Goal: Task Accomplishment & Management: Manage account settings

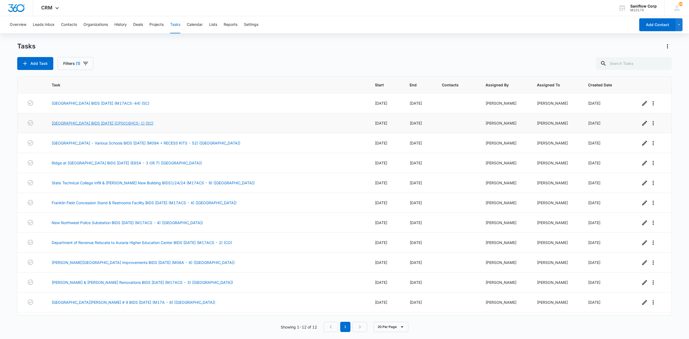
drag, startPoint x: 144, startPoint y: 118, endPoint x: 113, endPoint y: 122, distance: 31.4
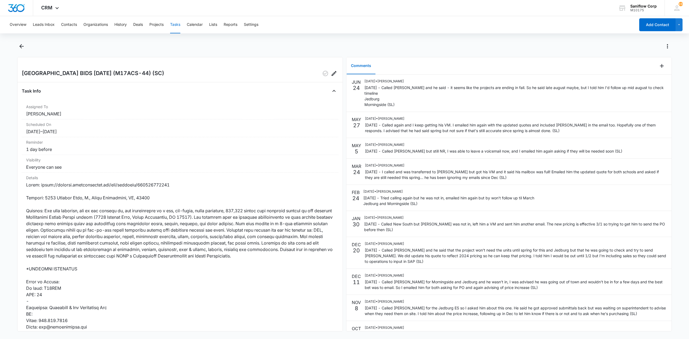
click at [134, 73] on h2 "Morningside Middle School BIDS 12/7/23 (M17ACS-44) (SC)" at bounding box center [93, 73] width 142 height 9
click at [134, 73] on h2 "[GEOGRAPHIC_DATA] BIDS [DATE] (M17ACS-44) (SC)" at bounding box center [93, 73] width 142 height 9
copy h2
drag, startPoint x: 41, startPoint y: 185, endPoint x: 185, endPoint y: 190, distance: 143.8
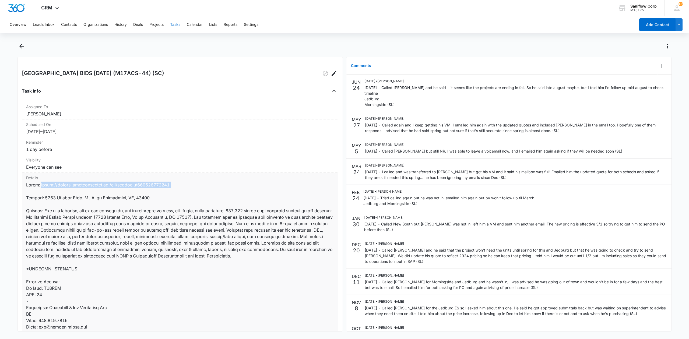
copy dd "https://connect.dodgepipeline.com/dda/projects/202200677934"
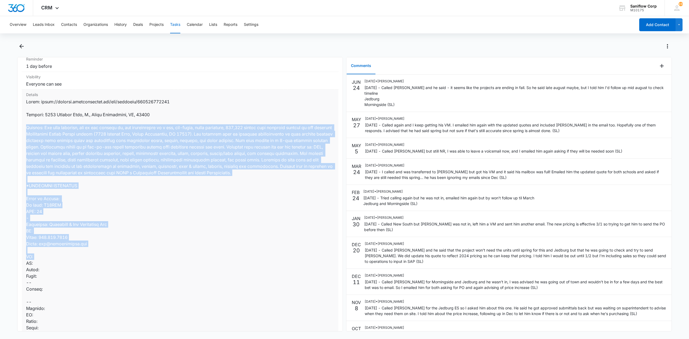
scroll to position [108, 0]
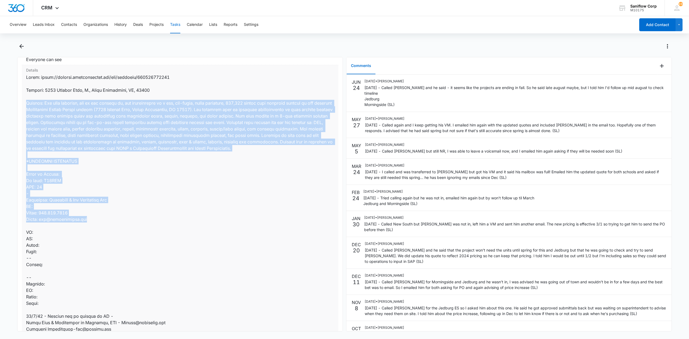
drag, startPoint x: 30, startPoint y: 213, endPoint x: 117, endPoint y: 220, distance: 86.9
copy dd "Feature: The work includes, but is not limited to, the construction of a new, t…"
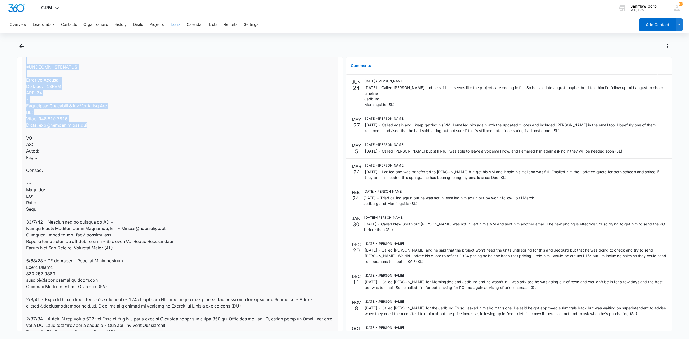
scroll to position [215, 0]
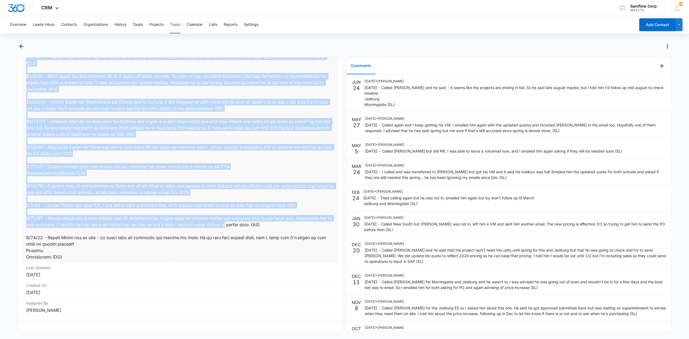
scroll to position [755, 0]
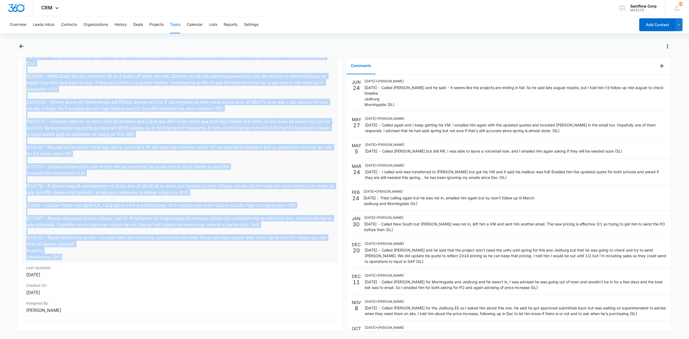
drag, startPoint x: 44, startPoint y: 216, endPoint x: 251, endPoint y: 256, distance: 210.6
copy dd "12/6/23 - Reached out to subbies in SC - Hamer Door & Partitions of Florence, L…"
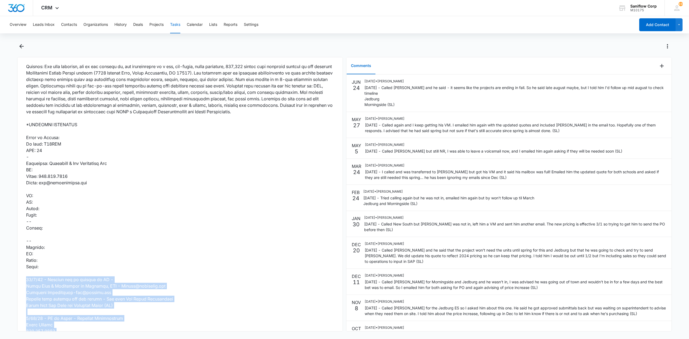
scroll to position [73, 0]
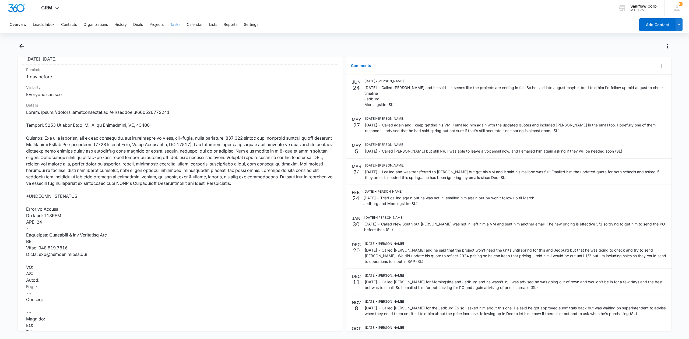
click at [0, 133] on main "Morningside Middle School BIDS 12/7/23 (M17ACS-44) (SC) Task Info Assigned To S…" at bounding box center [344, 190] width 689 height 296
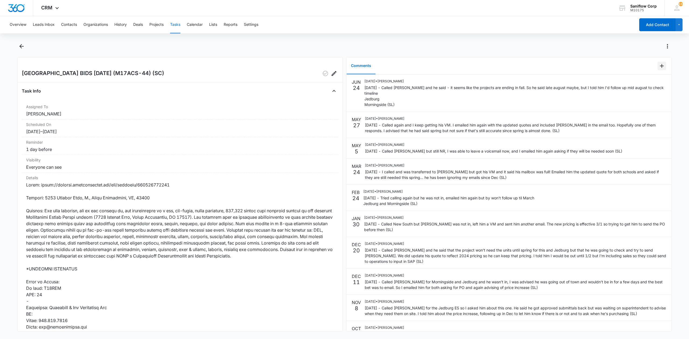
click at [660, 66] on icon "Add Comment" at bounding box center [662, 66] width 4 height 4
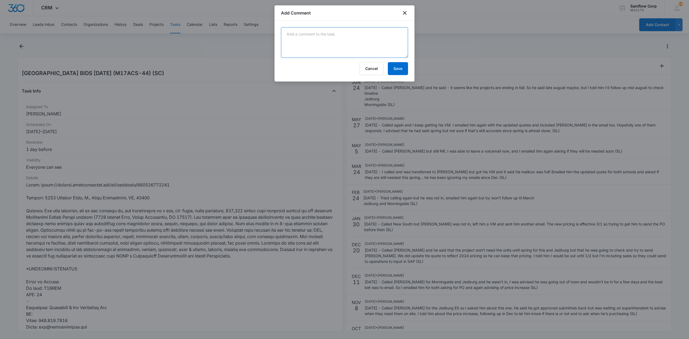
click at [387, 38] on textarea at bounding box center [344, 42] width 127 height 31
type textarea "8/14/25 - Moved to Monday"
click at [403, 66] on button "Save" at bounding box center [398, 68] width 20 height 13
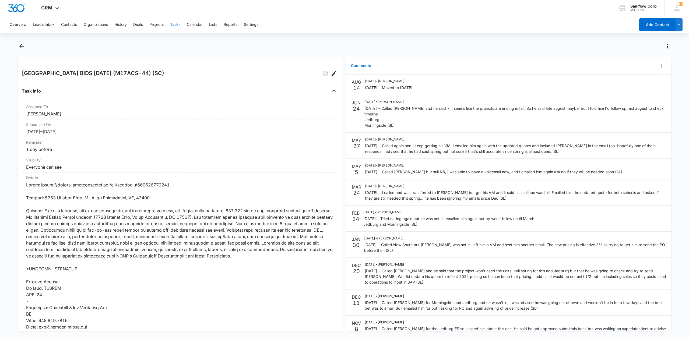
click at [323, 68] on div "Morningside Middle School BIDS 12/7/23 (M17ACS-44) (SC) Task Info Assigned To S…" at bounding box center [180, 194] width 326 height 275
click at [323, 69] on div "Morningside Middle School BIDS 12/7/23 (M17ACS-44) (SC) Task Info Assigned To S…" at bounding box center [180, 194] width 326 height 275
click at [322, 74] on icon "button" at bounding box center [325, 73] width 6 height 6
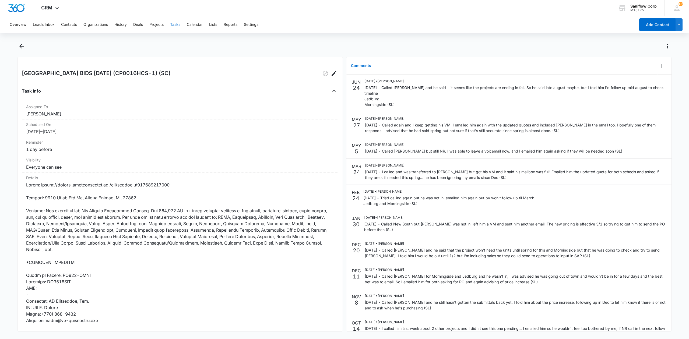
click at [85, 76] on h2 "[GEOGRAPHIC_DATA] BIDS [DATE] (CP0016HCS-1) (SC)" at bounding box center [96, 73] width 149 height 9
drag, startPoint x: 42, startPoint y: 188, endPoint x: 185, endPoint y: 184, distance: 142.7
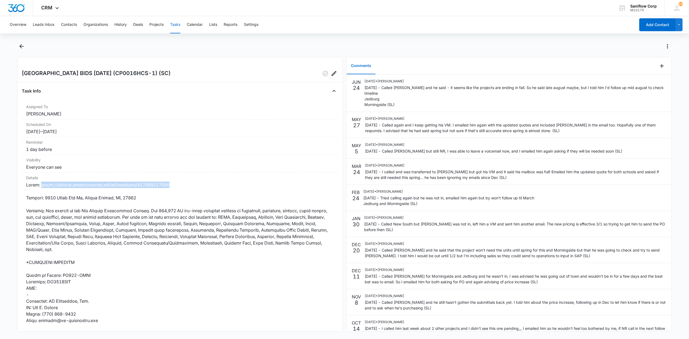
copy dd "https://connect.dodgepipeline.com/dda/projects/202300455575"
drag, startPoint x: 45, startPoint y: 198, endPoint x: 153, endPoint y: 200, distance: 107.7
copy dd "1604 Black Tom Rd, Moncks Corner, SC, 29461"
click at [100, 73] on h2 "[GEOGRAPHIC_DATA] BIDS [DATE] (CP0016HCS-1) (SC)" at bounding box center [96, 73] width 149 height 9
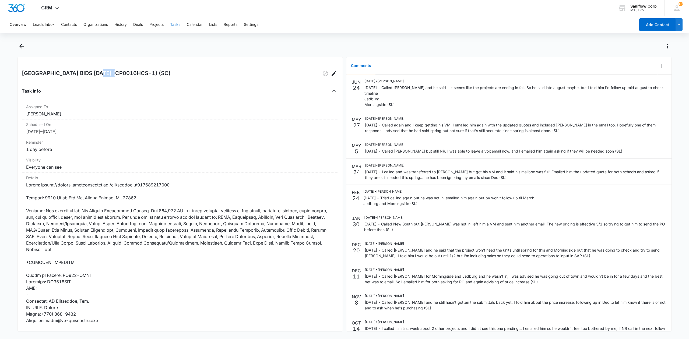
click at [100, 73] on h2 "[GEOGRAPHIC_DATA] BIDS [DATE] (CP0016HCS-1) (SC)" at bounding box center [96, 73] width 149 height 9
copy h2
drag, startPoint x: 44, startPoint y: 186, endPoint x: 183, endPoint y: 189, distance: 139.7
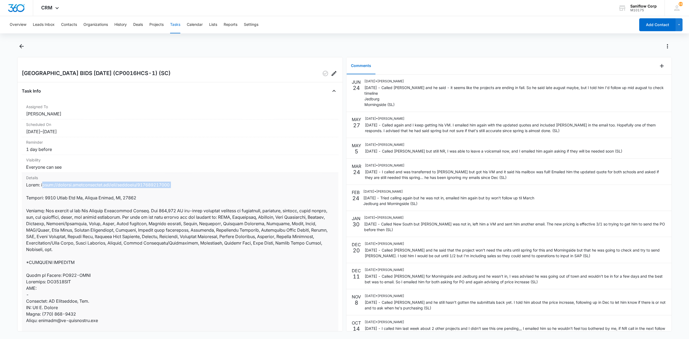
drag, startPoint x: 177, startPoint y: 184, endPoint x: 43, endPoint y: 185, distance: 134.6
copy dd "https://connect.dodgepipeline.com/dda/projects/202300455575"
drag, startPoint x: 46, startPoint y: 198, endPoint x: 150, endPoint y: 197, distance: 103.9
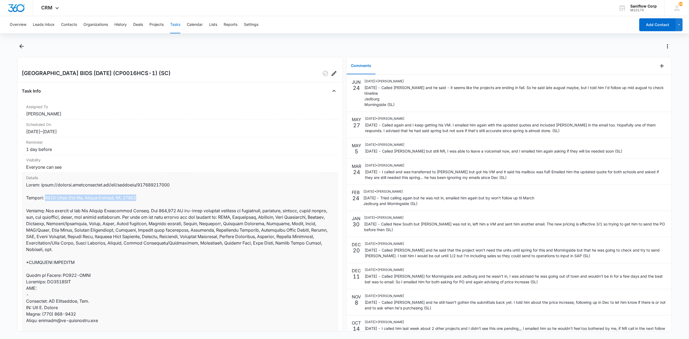
copy dd "1604 Black Tom Rd, Moncks Corner, SC, 29461"
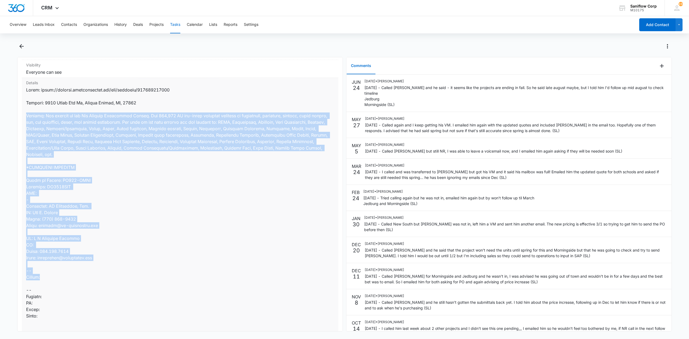
scroll to position [143, 0]
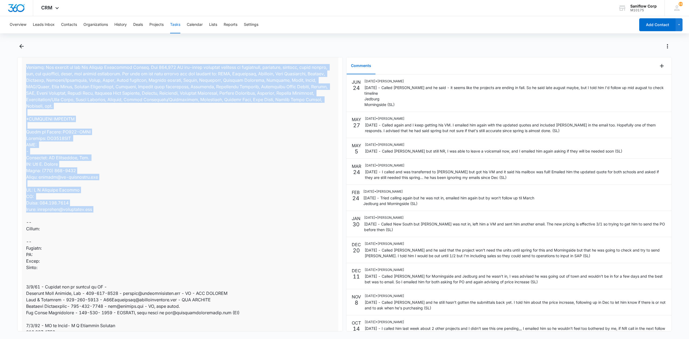
drag, startPoint x: 25, startPoint y: 210, endPoint x: 114, endPoint y: 214, distance: 89.7
click at [114, 214] on div "Details" at bounding box center [180, 328] width 317 height 599
copy dd "Feature: The project is the New Jedburg Elementary School. The 163,700 SF two-s…"
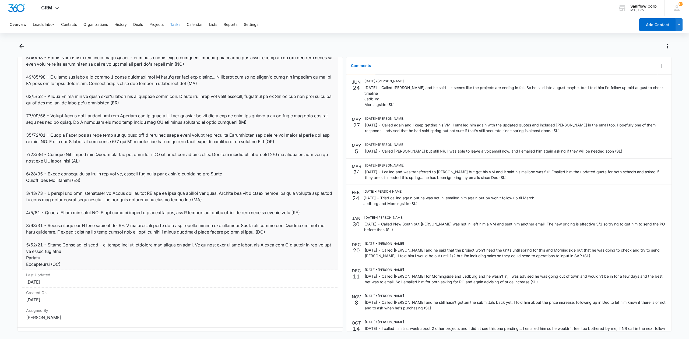
scroll to position [502, 0]
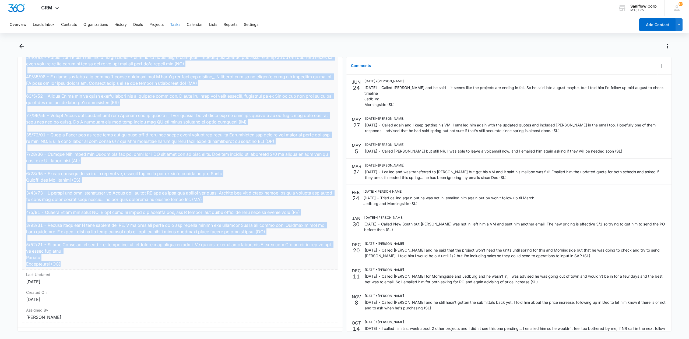
drag, startPoint x: 23, startPoint y: 289, endPoint x: 207, endPoint y: 265, distance: 185.6
copy dd "4/1/24 - Reached out to subbies in SC - Advanced Door Systems, Inc - 843-552-97…"
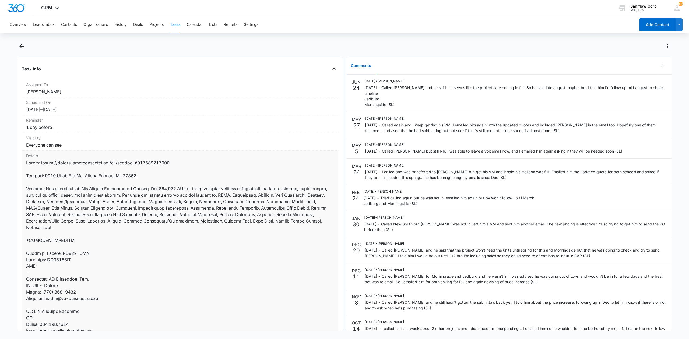
scroll to position [0, 0]
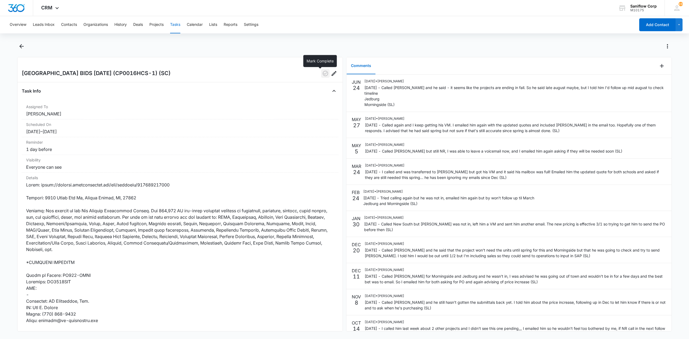
click at [322, 74] on icon "button" at bounding box center [325, 73] width 6 height 6
click at [651, 61] on div "Comments" at bounding box center [501, 65] width 311 height 17
click at [659, 67] on button "Add Comment" at bounding box center [662, 66] width 9 height 9
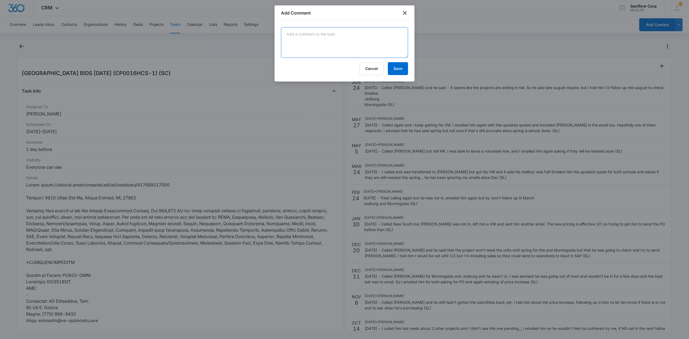
click at [356, 38] on textarea at bounding box center [344, 42] width 127 height 31
type textarea "8/14/25 - Moved to Monday"
click at [401, 65] on button "Save" at bounding box center [398, 68] width 20 height 13
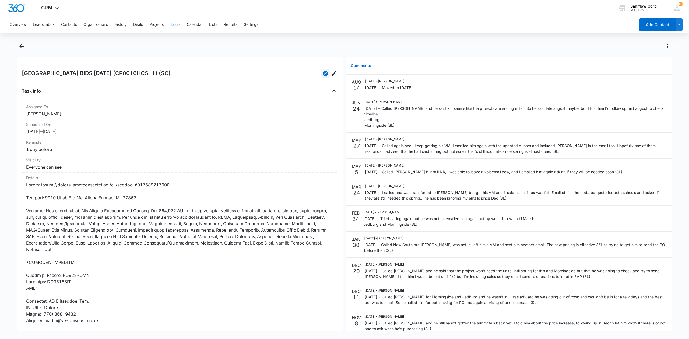
click at [177, 20] on button "Tasks" at bounding box center [175, 24] width 10 height 17
